Goal: Ask a question

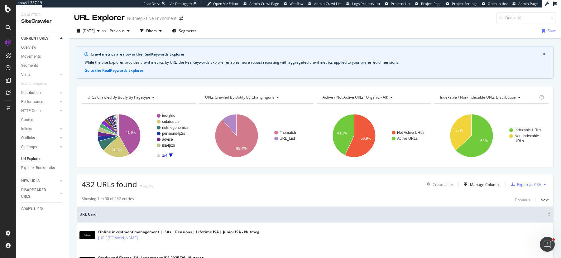
click at [311, 41] on div "Crawl metrics are now in the RealKeywords Explorer While the Site Explorer prov…" at bounding box center [315, 46] width 492 height 15
click at [196, 32] on span "Segments" at bounding box center [187, 30] width 17 height 5
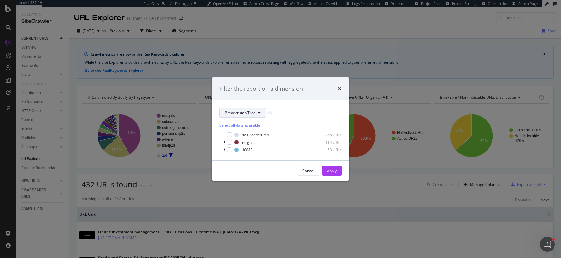
click at [251, 111] on span "Breadcrumb Tree" at bounding box center [240, 112] width 31 height 5
click at [241, 148] on span "ChangingURLs" at bounding box center [245, 147] width 40 height 6
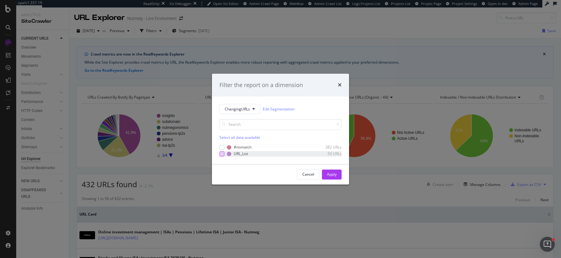
click at [222, 155] on div "modal" at bounding box center [221, 153] width 5 height 5
click at [340, 177] on button "Apply" at bounding box center [332, 174] width 20 height 10
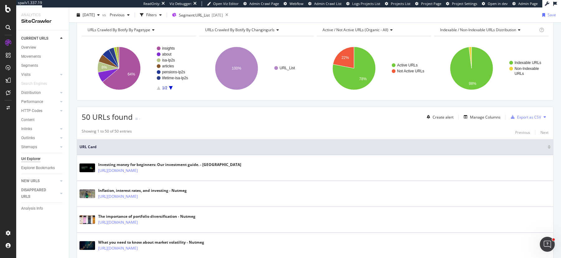
scroll to position [69, 0]
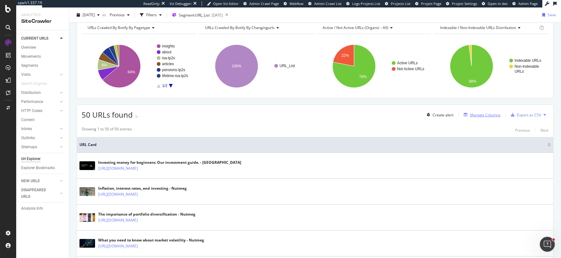
click at [486, 113] on div "Manage Columns" at bounding box center [485, 114] width 31 height 5
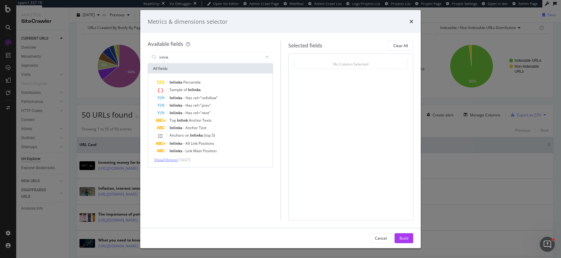
type input "inlink"
click at [166, 160] on span "Show 10 more" at bounding box center [165, 159] width 23 height 5
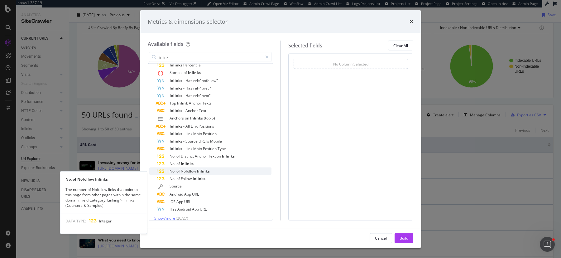
scroll to position [22, 0]
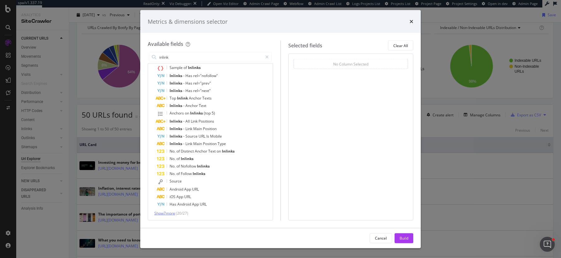
click at [166, 214] on span "Show 7 more" at bounding box center [164, 212] width 21 height 5
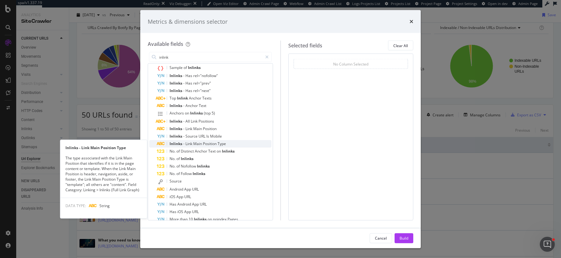
scroll to position [0, 0]
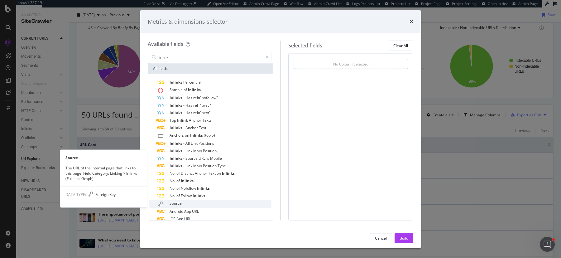
click at [184, 202] on div "Source" at bounding box center [214, 203] width 115 height 8
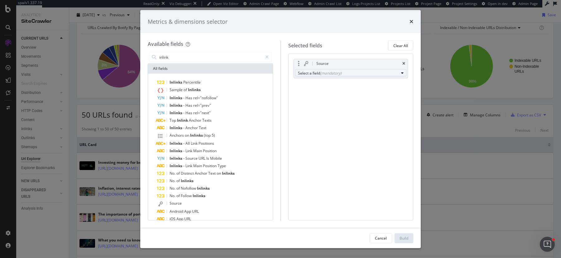
click at [337, 73] on div "(mandatory)" at bounding box center [331, 72] width 22 height 5
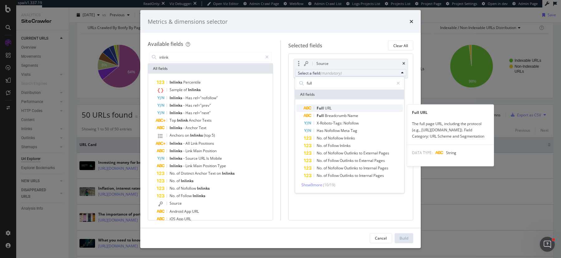
type input "full"
click at [334, 106] on span "Full URL" at bounding box center [353, 107] width 99 height 7
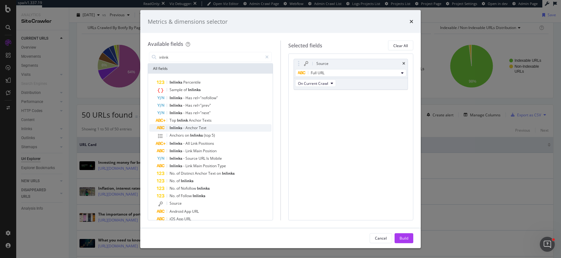
click at [210, 127] on div "Inlinks - Anchor Text" at bounding box center [214, 127] width 115 height 7
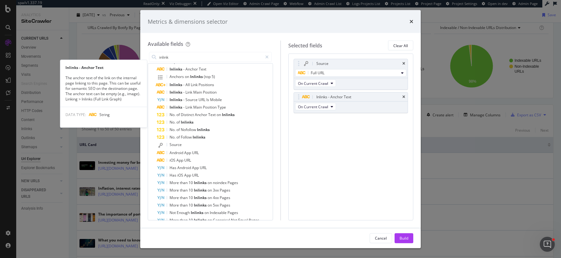
scroll to position [67, 0]
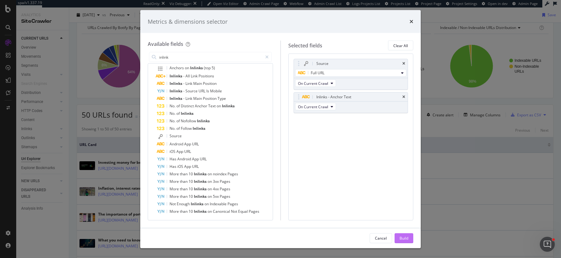
click at [403, 239] on div "Build" at bounding box center [404, 237] width 9 height 5
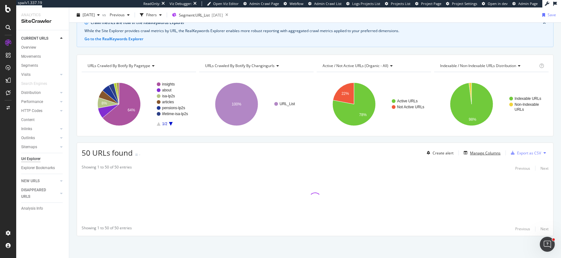
scroll to position [30, 0]
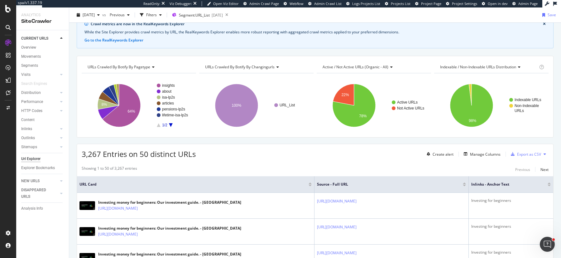
click at [309, 182] on div at bounding box center [310, 183] width 3 height 2
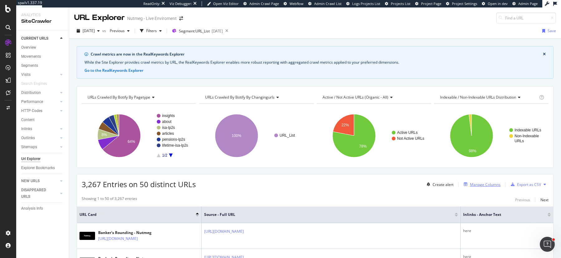
click at [490, 184] on div "Manage Columns" at bounding box center [485, 184] width 31 height 5
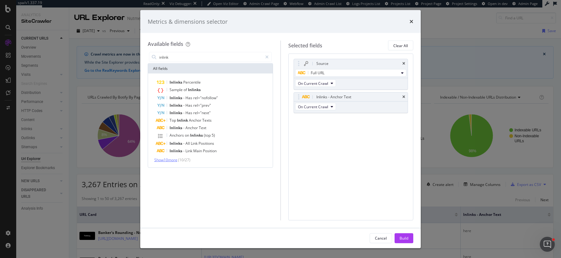
type input "inlink"
click at [170, 161] on span "Show 10 more" at bounding box center [165, 159] width 23 height 5
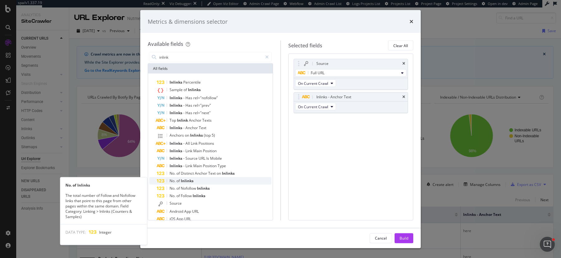
click at [185, 180] on span "Inlinks" at bounding box center [187, 180] width 13 height 5
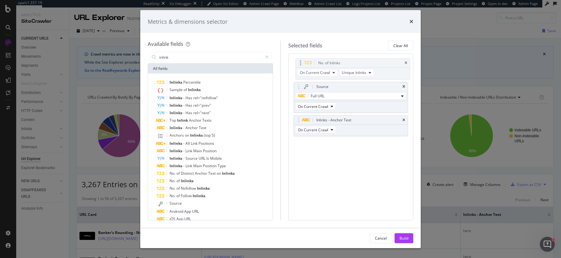
drag, startPoint x: 299, startPoint y: 119, endPoint x: 302, endPoint y: 60, distance: 59.2
click at [302, 60] on body "spa/v1.337.19 ReadOnly: Viz Debugger: Open Viz Editor Admin Crawl Page Webflow …" at bounding box center [280, 129] width 561 height 258
click at [402, 237] on div "Build" at bounding box center [404, 237] width 9 height 5
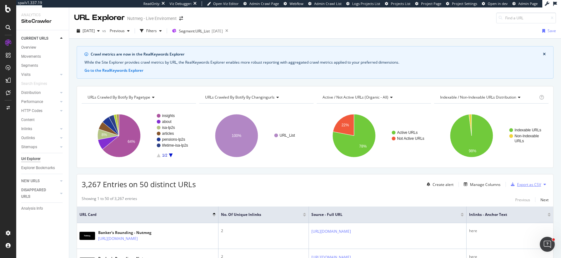
click at [536, 184] on div "Export as CSV" at bounding box center [529, 184] width 24 height 5
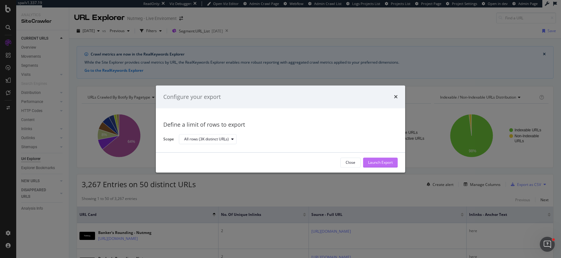
click at [381, 161] on div "Launch Export" at bounding box center [380, 162] width 25 height 5
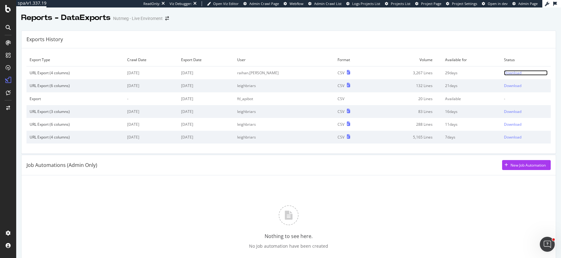
click at [448, 73] on div "Download" at bounding box center [512, 72] width 17 height 5
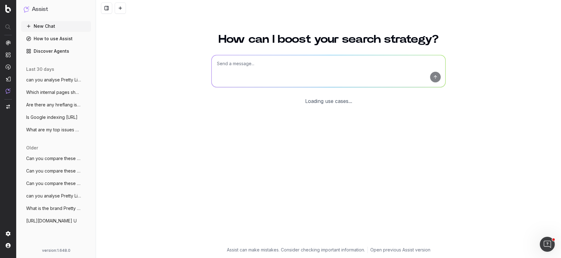
click at [54, 80] on span "can you analyse Pretty Little Things AI" at bounding box center [53, 80] width 55 height 6
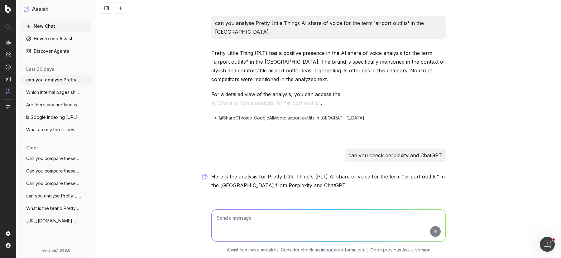
click at [55, 93] on span "Which internal pages should I link from" at bounding box center [53, 92] width 55 height 6
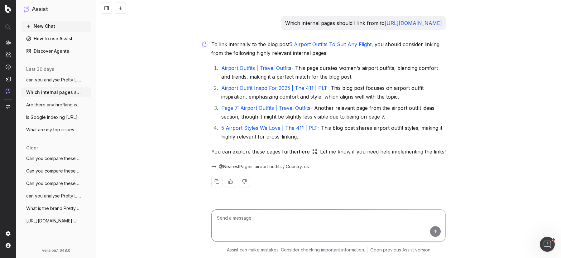
click at [64, 102] on span "Are there any hreflang issues on the Pre" at bounding box center [53, 105] width 55 height 6
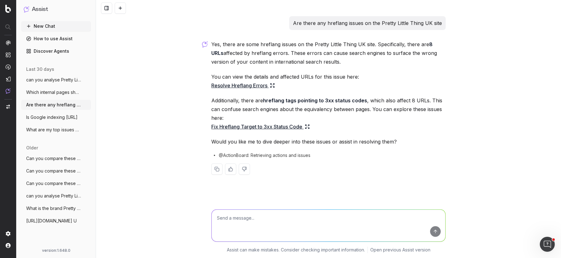
click at [56, 118] on span "Is Google indexing [URL]" at bounding box center [51, 117] width 51 height 6
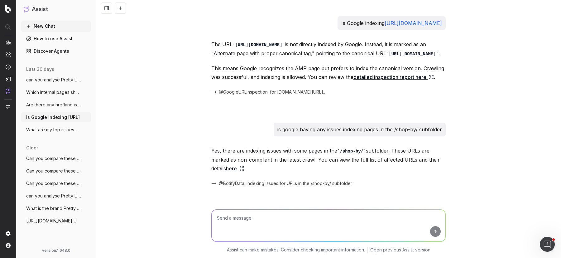
click at [56, 130] on span "What are my top issues concerning techni" at bounding box center [53, 130] width 55 height 6
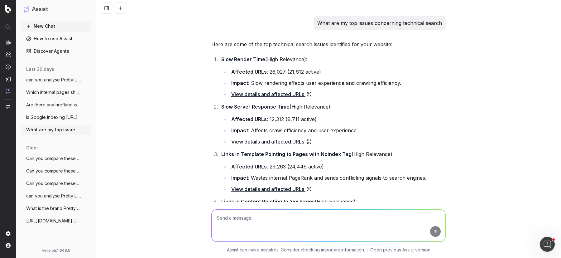
click at [44, 159] on span "Can you compare these two pages to under" at bounding box center [53, 158] width 55 height 6
